Goal: Transaction & Acquisition: Obtain resource

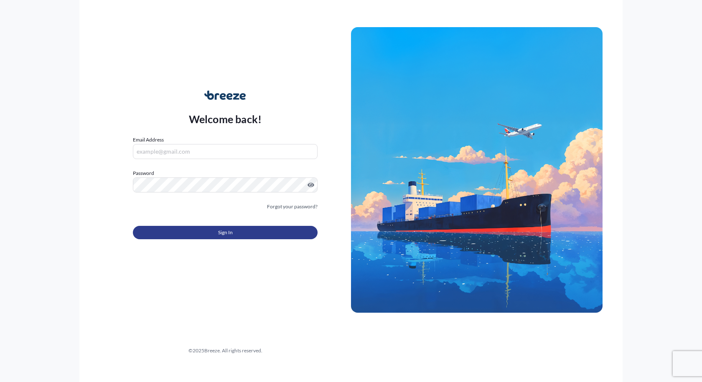
type input "[EMAIL_ADDRESS][PERSON_NAME][DOMAIN_NAME]"
click at [249, 235] on button "Sign In" at bounding box center [225, 232] width 185 height 13
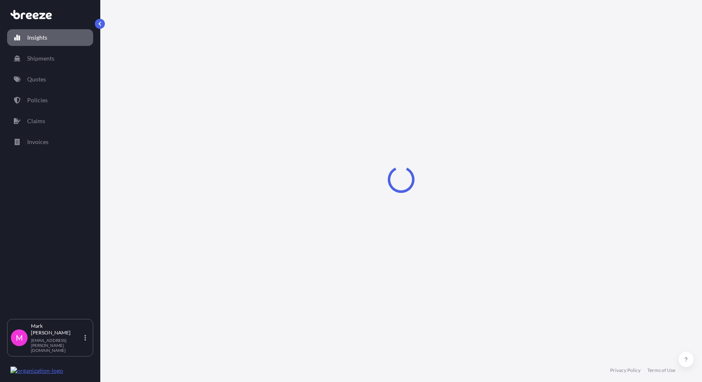
select select "2025"
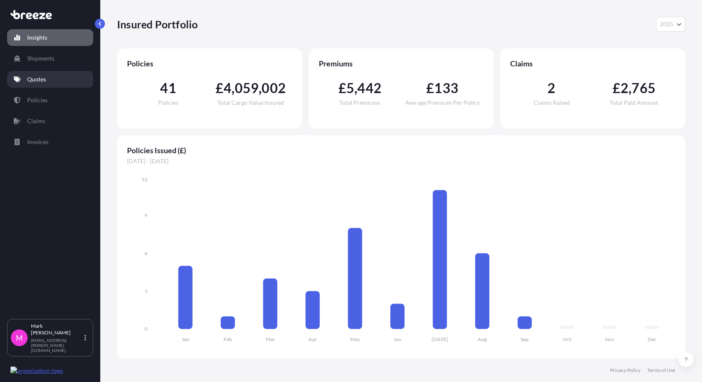
click at [41, 79] on p "Quotes" at bounding box center [36, 79] width 19 height 8
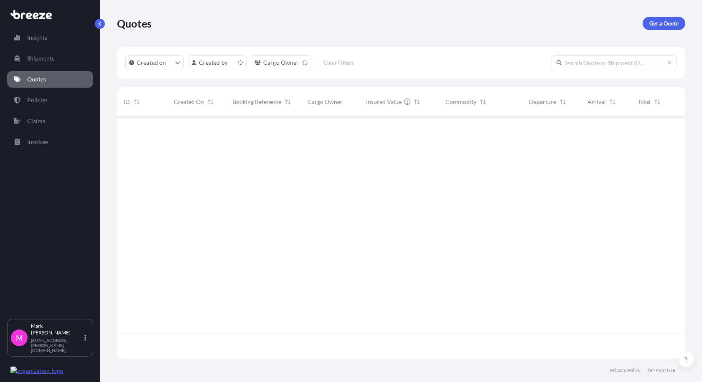
scroll to position [240, 562]
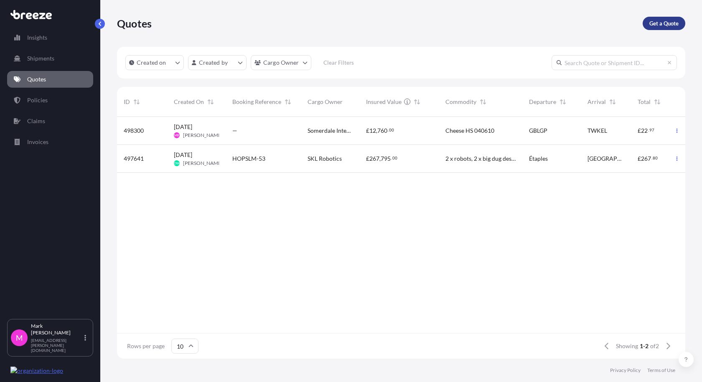
click at [665, 24] on p "Get a Quote" at bounding box center [663, 23] width 29 height 8
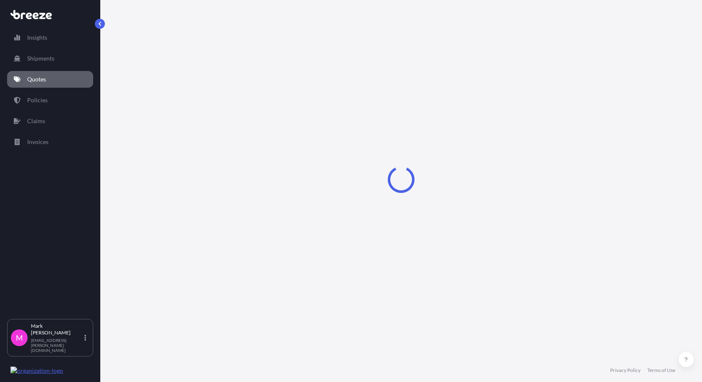
select select "Sea"
select select "1"
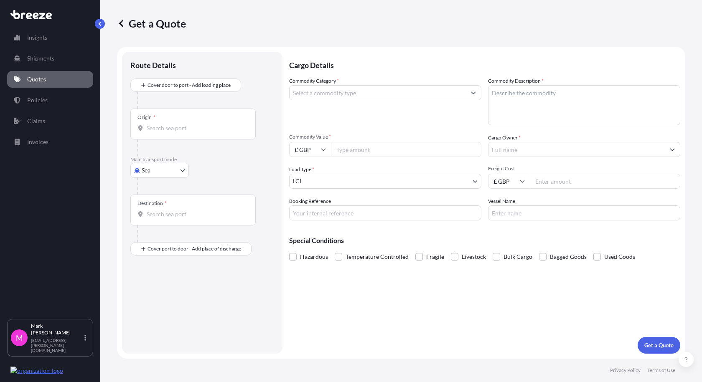
click at [174, 135] on div "Origin *" at bounding box center [192, 124] width 125 height 31
click at [174, 132] on input "Origin *" at bounding box center [196, 128] width 99 height 8
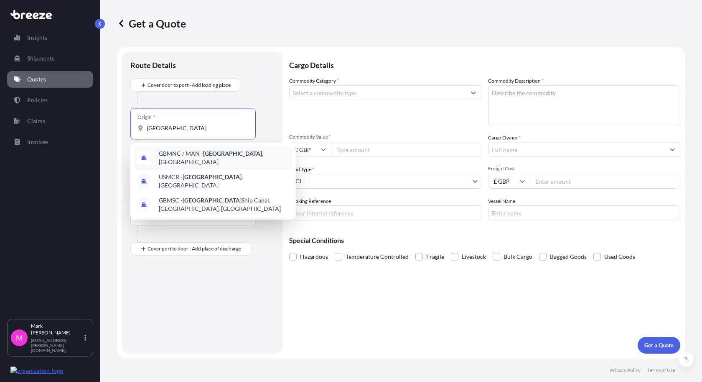
click at [192, 158] on span "GBMNC / MAN - [GEOGRAPHIC_DATA] , [GEOGRAPHIC_DATA]" at bounding box center [224, 158] width 130 height 17
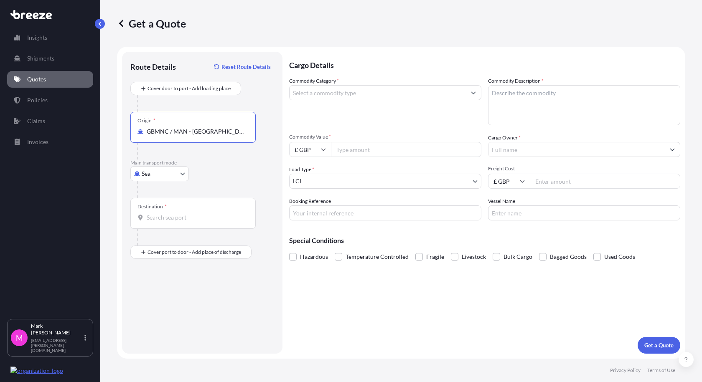
type input "GBMNC / MAN - [GEOGRAPHIC_DATA], [GEOGRAPHIC_DATA]"
click at [165, 171] on body "3 options available. Insights Shipments Quotes Policies Claims Invoices M [PERS…" at bounding box center [351, 191] width 702 height 382
click at [167, 210] on div "Air" at bounding box center [160, 210] width 52 height 15
select select "Air"
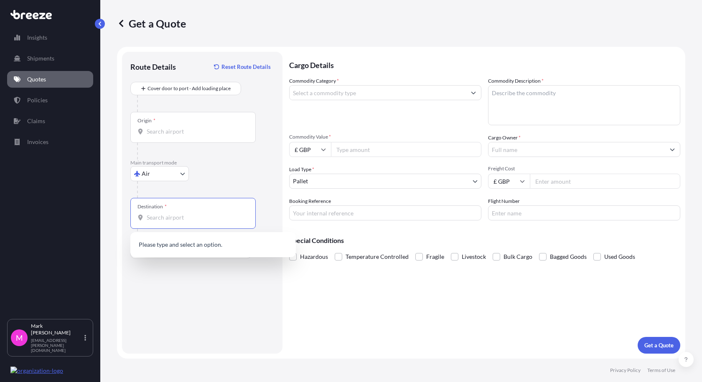
click at [176, 215] on input "Destination *" at bounding box center [196, 218] width 99 height 8
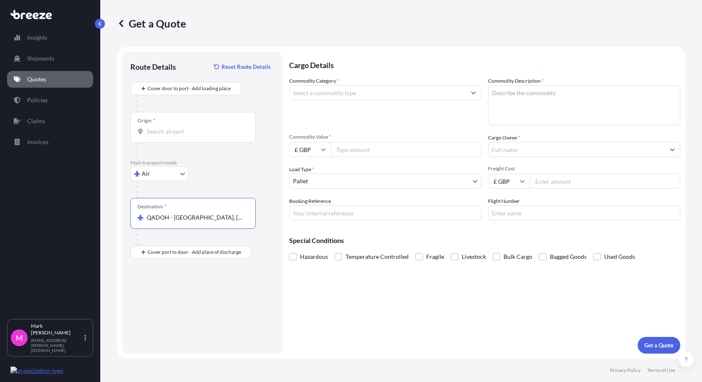
type input "QADOH - [GEOGRAPHIC_DATA], [GEOGRAPHIC_DATA]"
click at [352, 93] on input "Commodity Category *" at bounding box center [378, 92] width 176 height 15
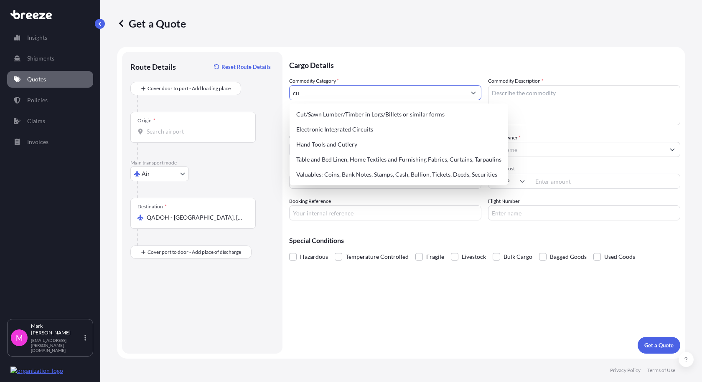
type input "c"
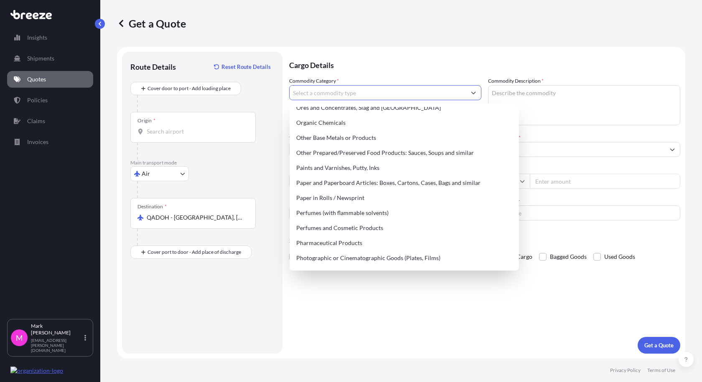
scroll to position [1194, 0]
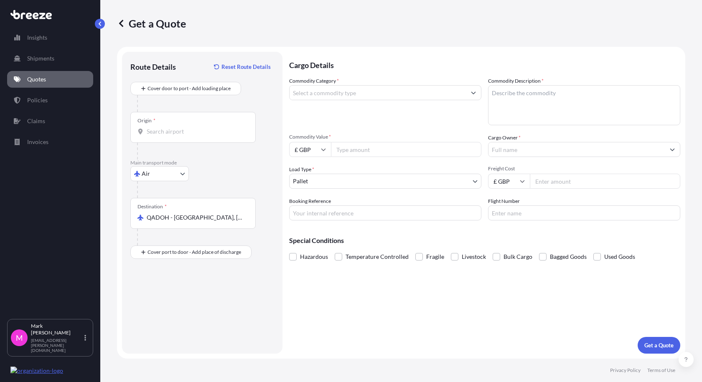
click at [360, 96] on input "Commodity Category *" at bounding box center [378, 92] width 176 height 15
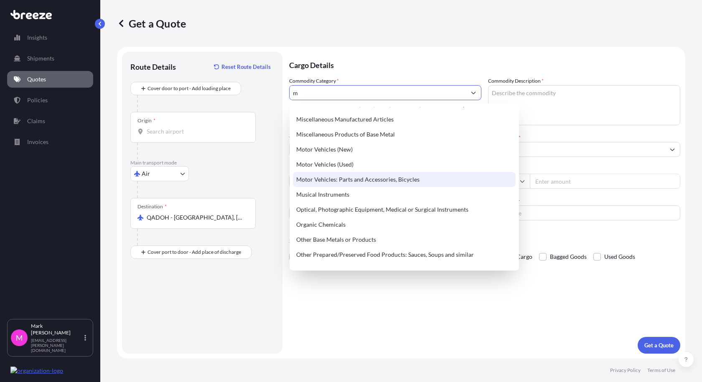
scroll to position [543, 0]
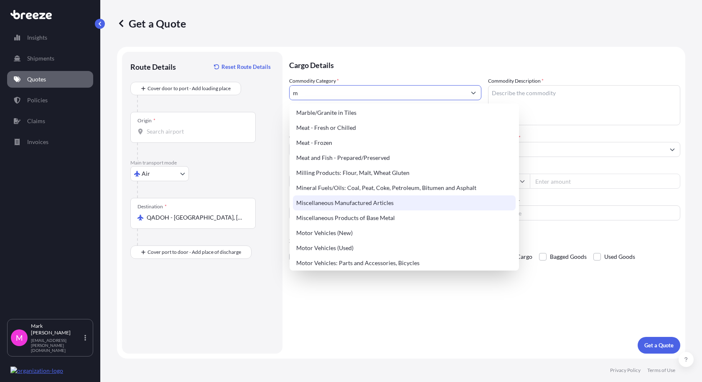
click at [400, 202] on div "Miscellaneous Manufactured Articles" at bounding box center [404, 203] width 223 height 15
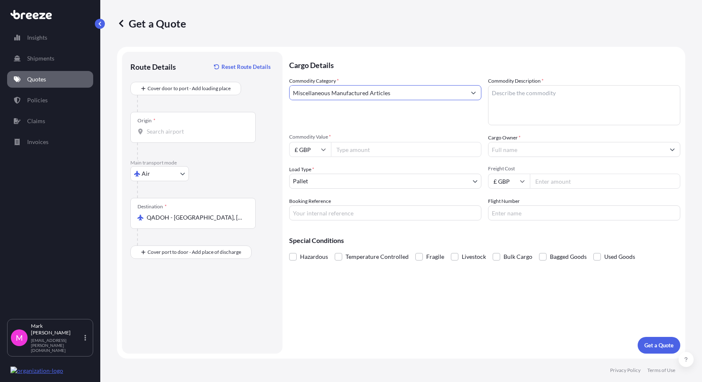
drag, startPoint x: 404, startPoint y: 94, endPoint x: 308, endPoint y: 93, distance: 95.7
click at [308, 93] on input "Miscellaneous Manufactured Articles" at bounding box center [378, 92] width 176 height 15
click at [410, 93] on input "Miscellaneous Manufactured Articles" at bounding box center [378, 92] width 176 height 15
drag, startPoint x: 400, startPoint y: 93, endPoint x: 267, endPoint y: 93, distance: 132.5
click at [267, 93] on form "Route Details Reset Route Details Cover door to port - Add loading place Place …" at bounding box center [401, 203] width 568 height 312
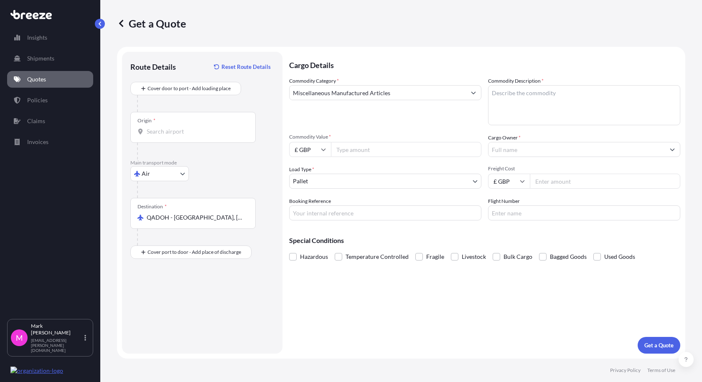
click at [402, 95] on input "Miscellaneous Manufactured Articles" at bounding box center [378, 92] width 176 height 15
click at [404, 92] on input "Miscellaneous Manufactured Articles" at bounding box center [378, 92] width 176 height 15
click at [474, 94] on icon "Show suggestions" at bounding box center [473, 93] width 5 height 3
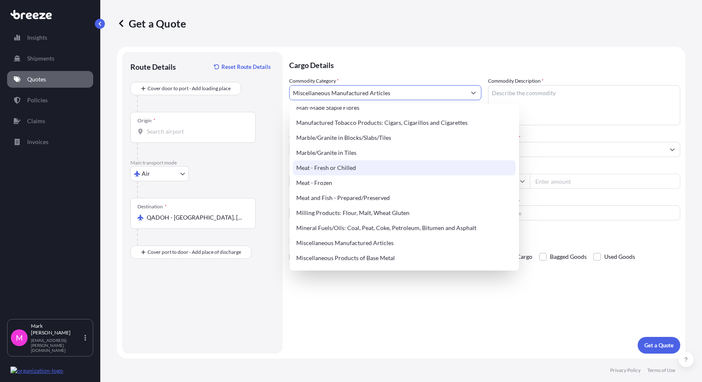
scroll to position [1087, 0]
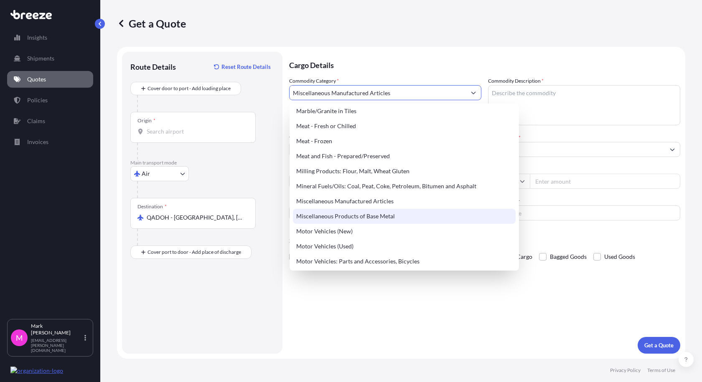
click at [423, 214] on div "Miscellaneous Products of Base Metal" at bounding box center [404, 216] width 223 height 15
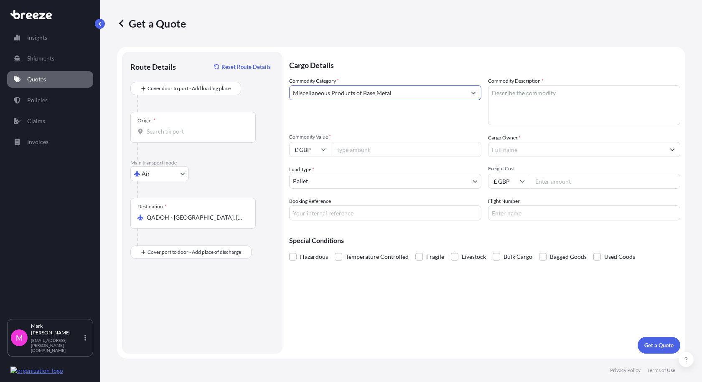
drag, startPoint x: 400, startPoint y: 92, endPoint x: 285, endPoint y: 88, distance: 114.6
click at [285, 88] on form "Route Details Reset Route Details Cover door to port - Add loading place Place …" at bounding box center [401, 203] width 568 height 312
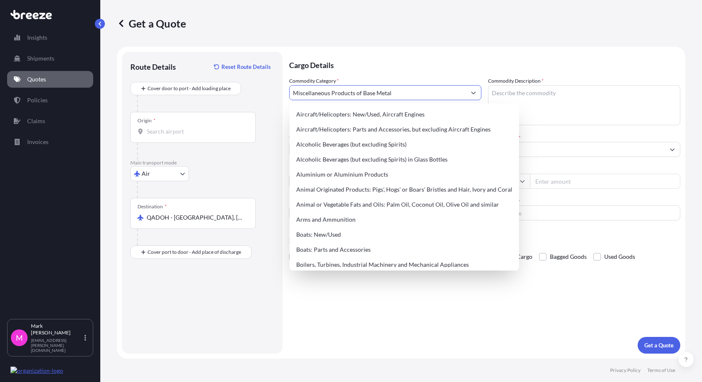
click at [405, 92] on input "Miscellaneous Products of Base Metal" at bounding box center [378, 92] width 176 height 15
drag, startPoint x: 415, startPoint y: 93, endPoint x: 331, endPoint y: 94, distance: 84.0
click at [331, 94] on input "Miscellaneous Products of Base Metal" at bounding box center [378, 92] width 176 height 15
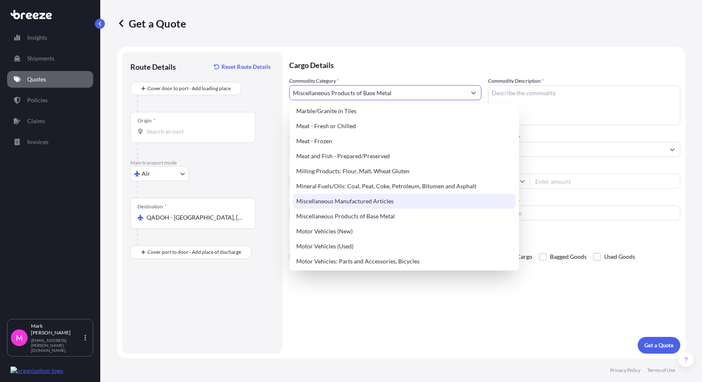
click at [420, 199] on div "Miscellaneous Manufactured Articles" at bounding box center [404, 201] width 223 height 15
type input "Miscellaneous Manufactured Articles"
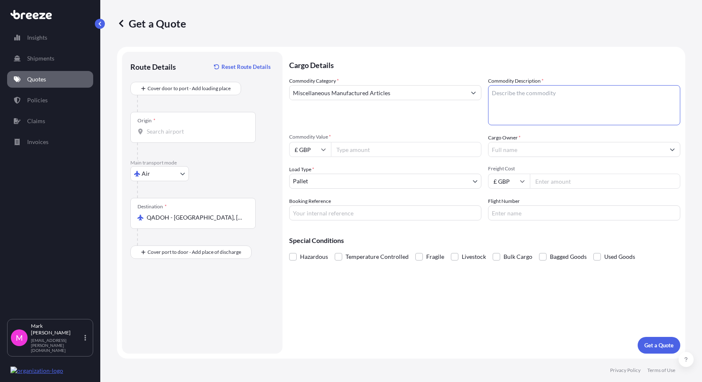
click at [572, 99] on textarea "Commodity Description *" at bounding box center [584, 105] width 192 height 40
type textarea "General purpose [PERSON_NAME] hot cupboard"
click at [316, 153] on input "£ GBP" at bounding box center [310, 149] width 42 height 15
click at [309, 210] on div "$ USD" at bounding box center [310, 208] width 35 height 16
type input "$ USD"
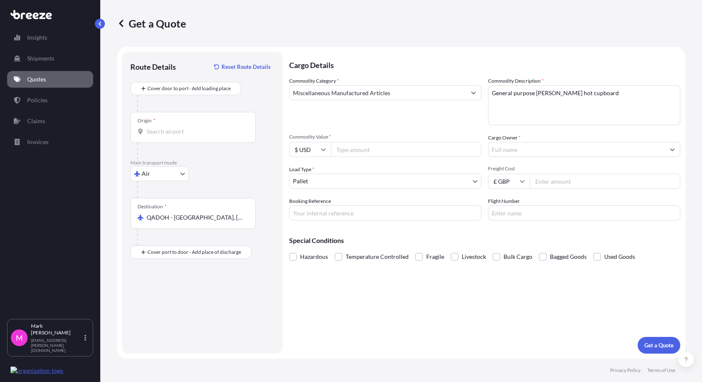
click at [361, 151] on input "Commodity Value *" at bounding box center [406, 149] width 150 height 15
type input "66300"
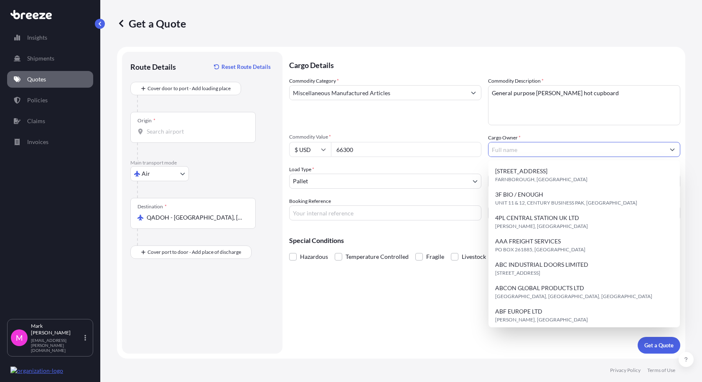
click at [521, 152] on input "Cargo Owner *" at bounding box center [577, 149] width 176 height 15
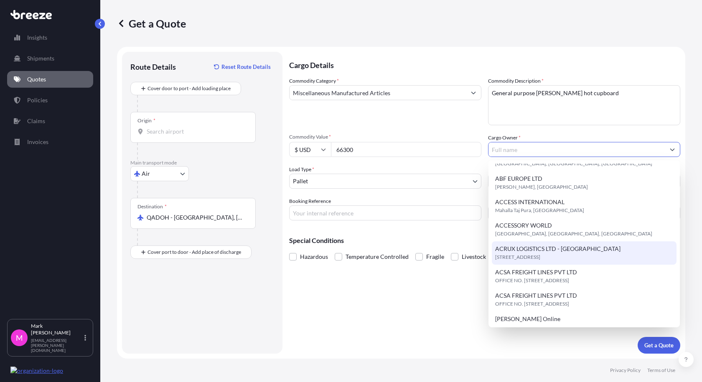
scroll to position [191, 0]
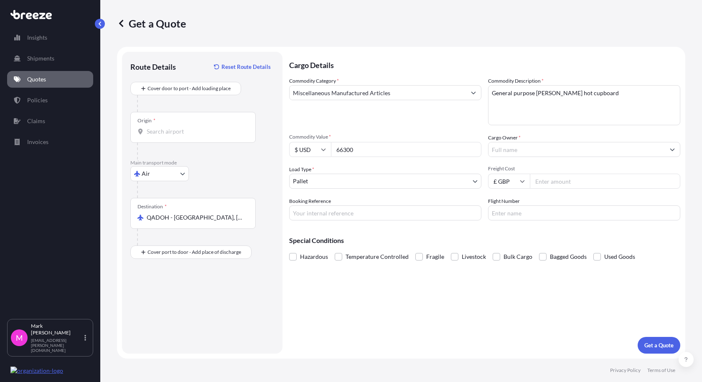
click at [535, 152] on input "Cargo Owner *" at bounding box center [577, 149] width 176 height 15
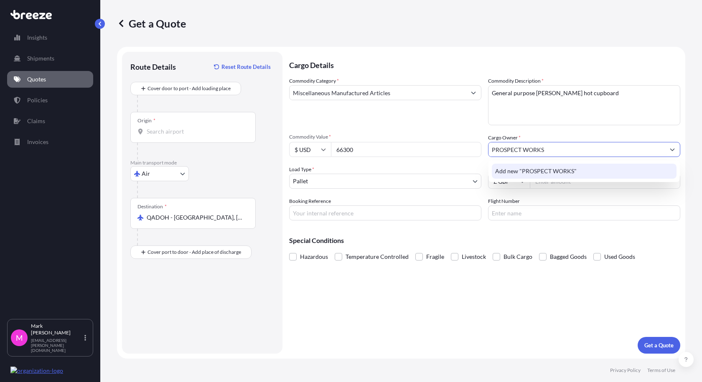
click at [561, 175] on span "Add new "PROSPECT WORKS"" at bounding box center [535, 171] width 81 height 8
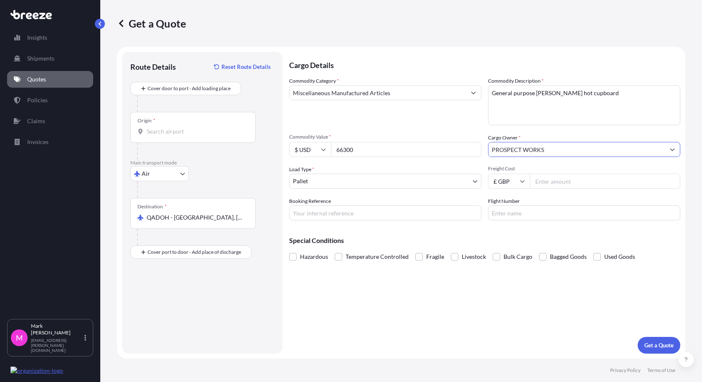
type input "PROSPECT WORKS"
click at [358, 182] on body "1 option available. Insights Shipments Quotes Policies Claims Invoices M [PERSO…" at bounding box center [351, 191] width 702 height 382
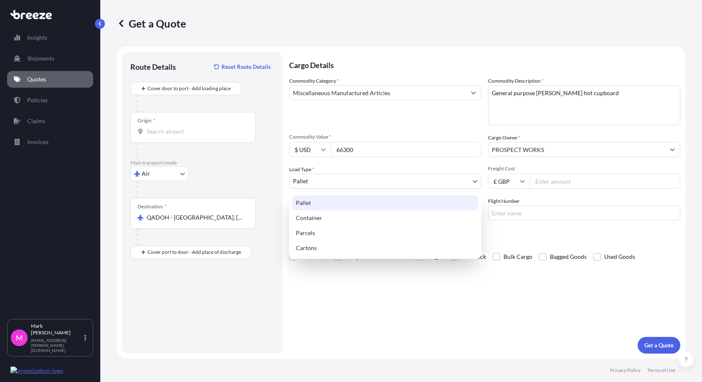
click at [358, 208] on div "Pallet" at bounding box center [386, 203] width 186 height 15
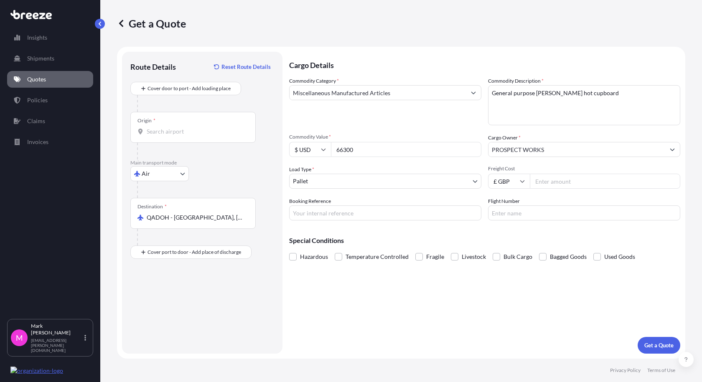
click at [561, 183] on input "Freight Cost" at bounding box center [605, 181] width 150 height 15
click at [551, 185] on input "Freight Cost" at bounding box center [605, 181] width 150 height 15
type input "2800"
click at [656, 344] on p "Get a Quote" at bounding box center [658, 345] width 29 height 8
click at [177, 134] on input "Origin * Please select an origin" at bounding box center [196, 131] width 99 height 8
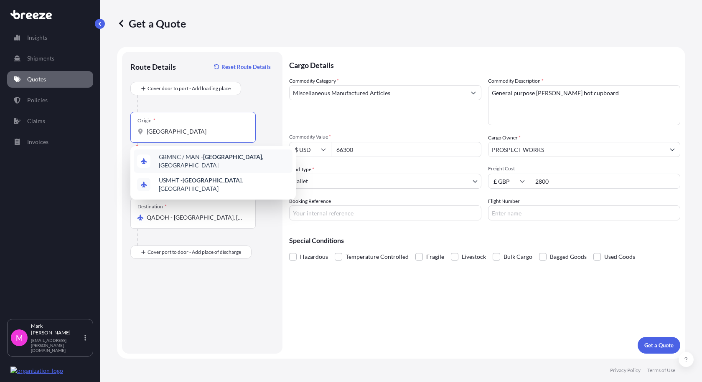
click at [196, 163] on span "GBMNC / MAN - [GEOGRAPHIC_DATA] , [GEOGRAPHIC_DATA]" at bounding box center [224, 161] width 130 height 17
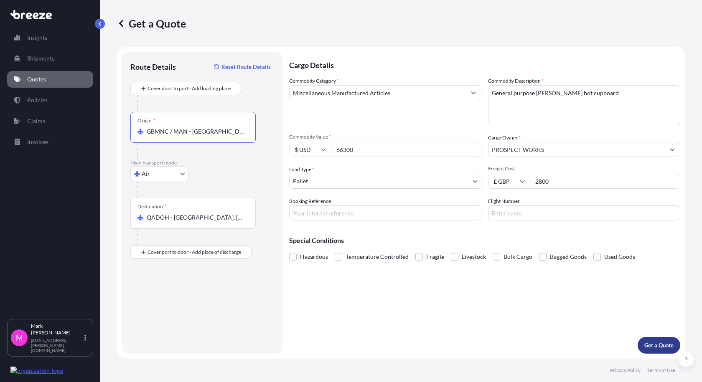
type input "GBMNC / MAN - [GEOGRAPHIC_DATA], [GEOGRAPHIC_DATA]"
click at [668, 348] on p "Get a Quote" at bounding box center [658, 345] width 29 height 8
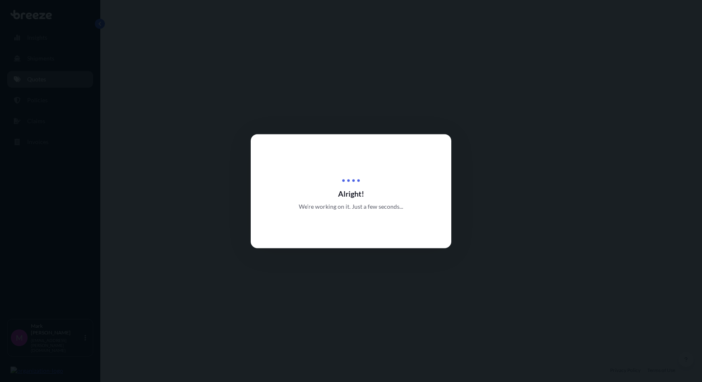
select select "Air"
select select "1"
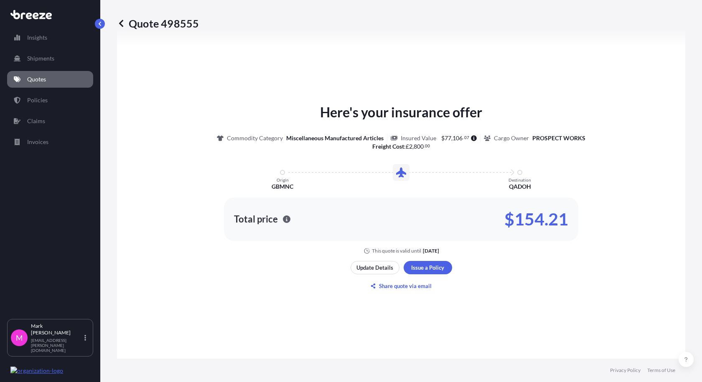
scroll to position [335, 0]
